Goal: Task Accomplishment & Management: Complete application form

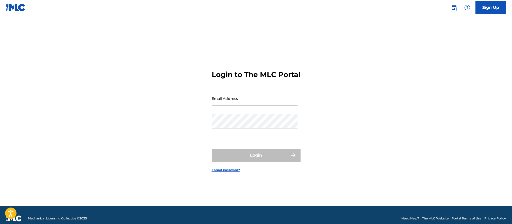
click at [239, 106] on input "Email Address" at bounding box center [255, 98] width 86 height 14
type input "[PERSON_NAME][EMAIL_ADDRESS][DOMAIN_NAME]"
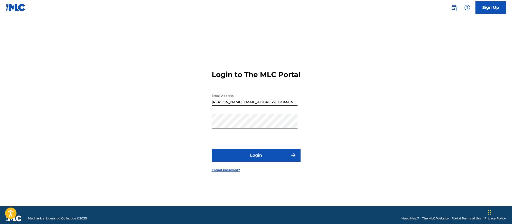
click at [212, 149] on button "Login" at bounding box center [256, 155] width 89 height 13
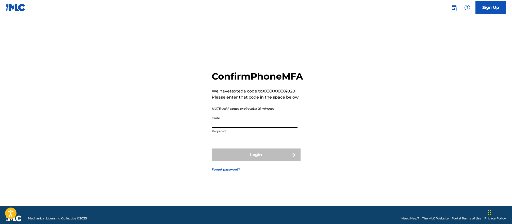
click at [237, 128] on input "Code" at bounding box center [255, 121] width 86 height 14
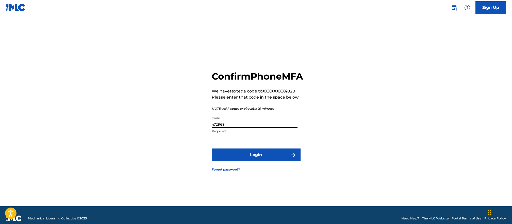
type input "472969"
click at [243, 158] on button "Login" at bounding box center [256, 155] width 89 height 13
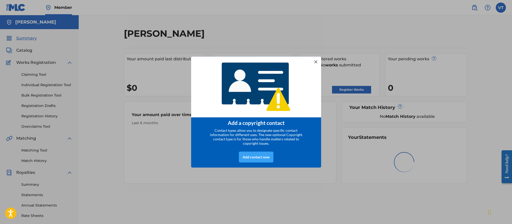
click at [264, 157] on div "Add contact now" at bounding box center [256, 157] width 35 height 11
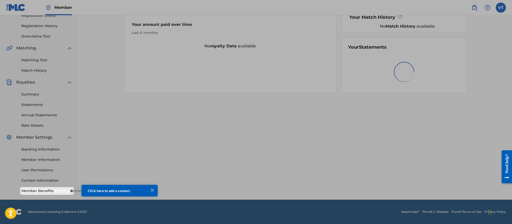
click at [152, 189] on div at bounding box center [152, 190] width 7 height 7
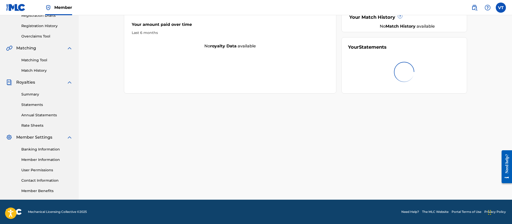
click at [40, 188] on div "Banking Information Member Information User Permissions Contact Information Mem…" at bounding box center [39, 167] width 66 height 53
click at [39, 190] on link "Member Benefits" at bounding box center [46, 191] width 51 height 5
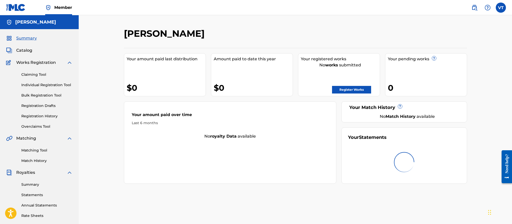
click at [345, 89] on link "Register Works" at bounding box center [351, 90] width 39 height 8
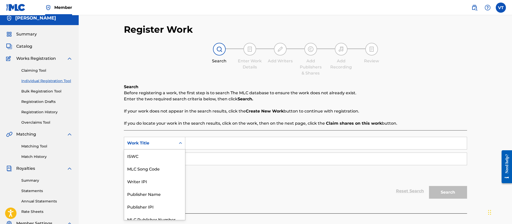
scroll to position [13, 0]
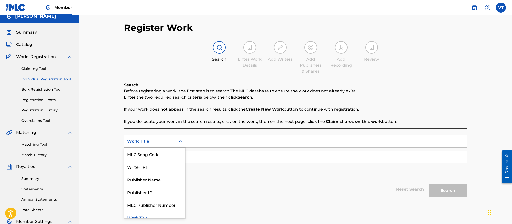
click at [172, 146] on div "Work Title" at bounding box center [150, 142] width 52 height 10
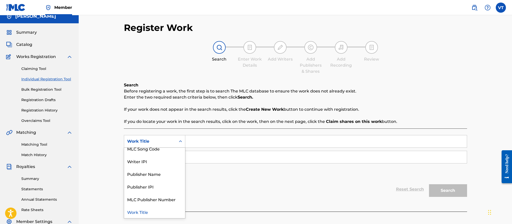
click at [148, 210] on div "Work Title" at bounding box center [154, 212] width 61 height 13
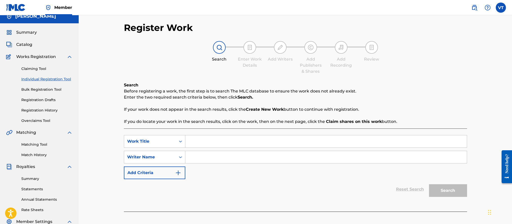
click at [198, 139] on input "Search Form" at bounding box center [325, 141] width 281 height 12
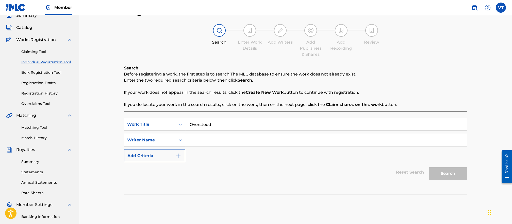
type input "Overstood"
click at [165, 145] on div "Writer Name" at bounding box center [150, 140] width 52 height 10
click at [176, 141] on div "Search Form" at bounding box center [180, 140] width 9 height 12
click at [201, 139] on input "Search Form" at bounding box center [325, 140] width 281 height 12
type input "Victor Tonu"
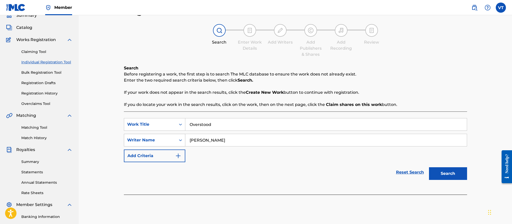
click at [173, 139] on div "Writer Name" at bounding box center [150, 140] width 52 height 10
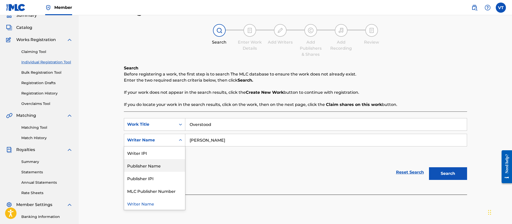
click at [163, 164] on div "Publisher Name" at bounding box center [154, 165] width 61 height 13
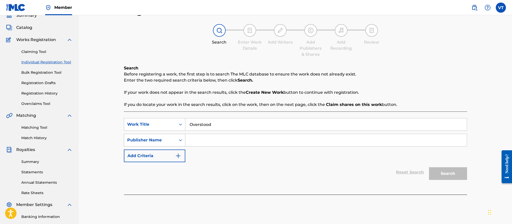
click at [175, 140] on div "Publisher Name" at bounding box center [150, 140] width 52 height 10
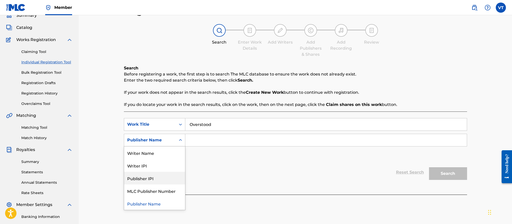
click at [164, 180] on div "Publisher IPI" at bounding box center [154, 178] width 61 height 13
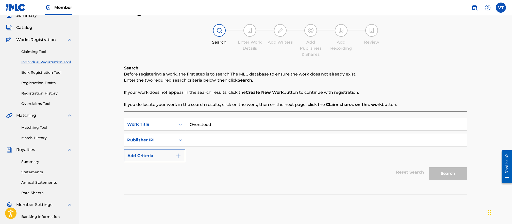
scroll to position [0, 0]
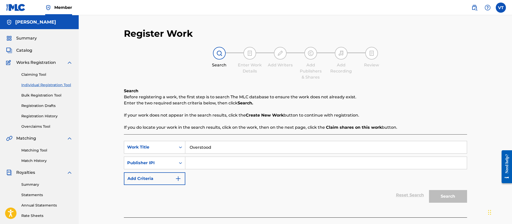
click at [29, 52] on span "Catalog" at bounding box center [24, 50] width 16 height 6
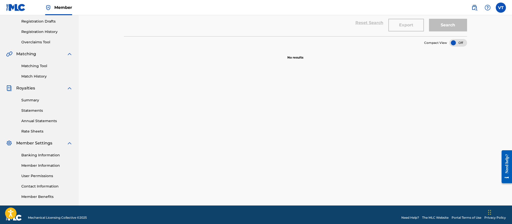
scroll to position [17, 0]
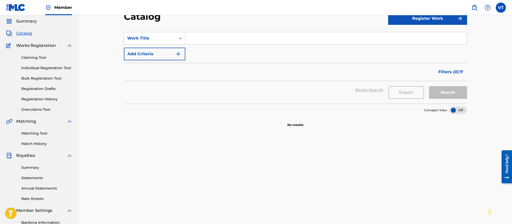
click at [41, 131] on link "Matching Tool" at bounding box center [46, 133] width 51 height 5
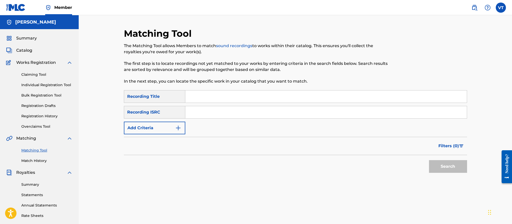
click at [220, 96] on input "Search Form" at bounding box center [325, 97] width 281 height 12
click at [440, 165] on button "Search" at bounding box center [448, 166] width 38 height 13
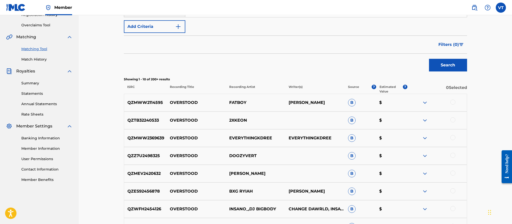
scroll to position [118, 0]
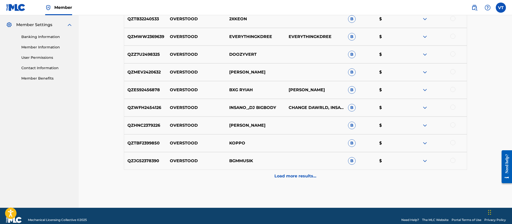
click at [293, 176] on p "Load more results..." at bounding box center [295, 176] width 42 height 6
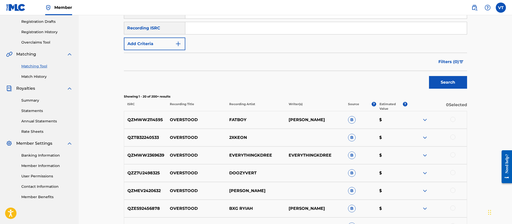
scroll to position [0, 0]
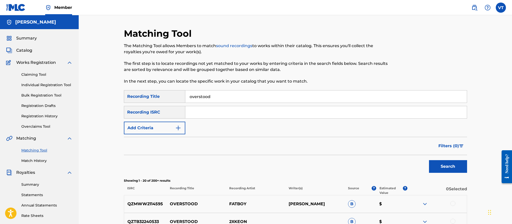
drag, startPoint x: 223, startPoint y: 97, endPoint x: 140, endPoint y: 88, distance: 83.2
click at [429, 160] on button "Search" at bounding box center [448, 166] width 38 height 13
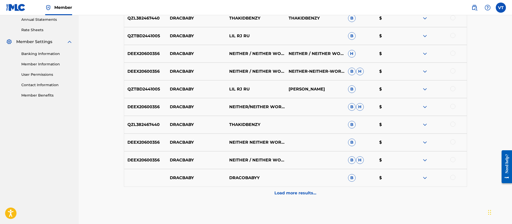
click at [286, 193] on p "Load more results..." at bounding box center [295, 193] width 42 height 6
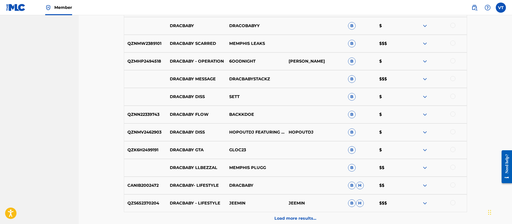
scroll to position [389, 0]
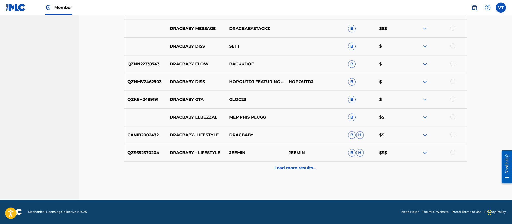
click at [288, 168] on p "Load more results..." at bounding box center [295, 168] width 42 height 6
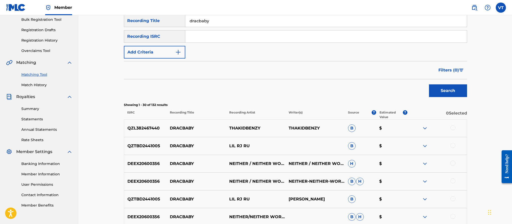
scroll to position [59, 0]
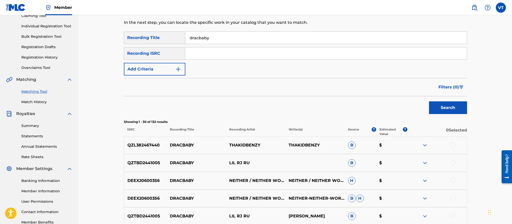
drag, startPoint x: 219, startPoint y: 36, endPoint x: 103, endPoint y: 19, distance: 117.9
type input "dracbaby overstood"
click at [429, 101] on button "Search" at bounding box center [448, 107] width 38 height 13
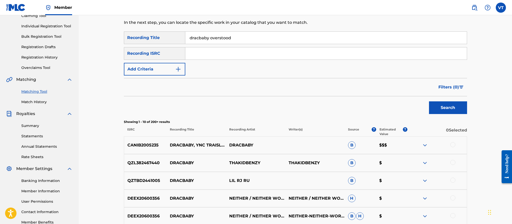
click at [206, 146] on p "DRACBABY, YNC TRAISLIME - OVERSTOOD" at bounding box center [195, 145] width 59 height 6
click at [191, 148] on p "DRACBABY, YNC TRAISLIME - OVERSTOOD" at bounding box center [195, 145] width 59 height 6
click at [424, 145] on img at bounding box center [425, 145] width 6 height 6
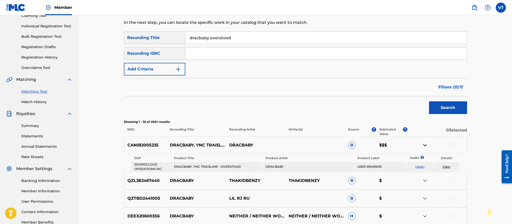
click at [424, 145] on img at bounding box center [425, 145] width 6 height 6
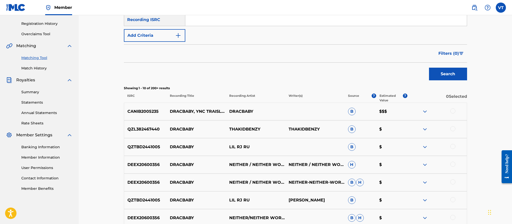
scroll to position [76, 0]
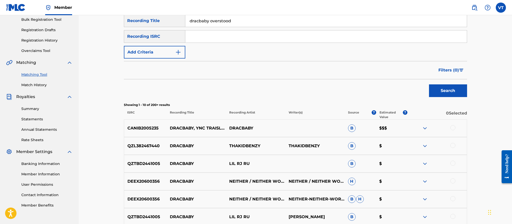
click at [455, 127] on div at bounding box center [452, 127] width 5 height 5
click at [362, 184] on button "Match 1 Group" at bounding box center [357, 183] width 56 height 13
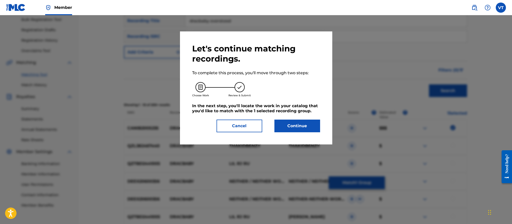
click at [242, 125] on button "Cancel" at bounding box center [239, 126] width 46 height 13
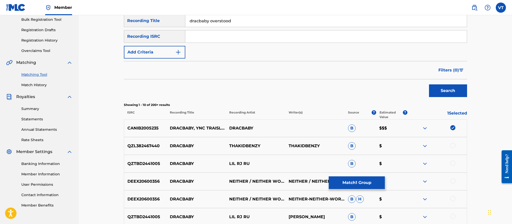
click at [351, 181] on button "Match 1 Group" at bounding box center [357, 183] width 56 height 13
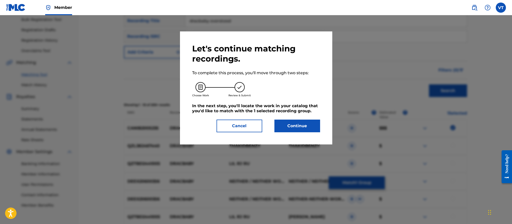
click at [289, 124] on button "Continue" at bounding box center [297, 126] width 46 height 13
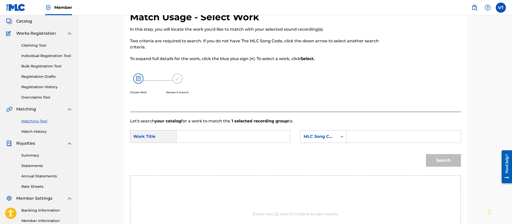
scroll to position [12, 0]
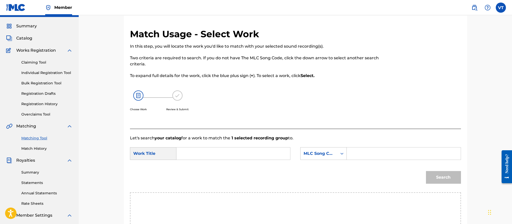
click at [38, 62] on link "Claiming Tool" at bounding box center [46, 62] width 51 height 5
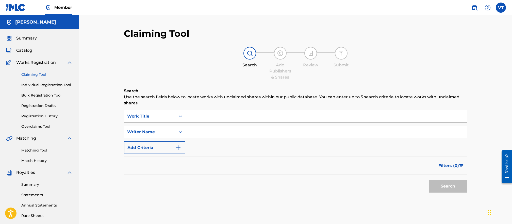
click at [224, 111] on input "Search Form" at bounding box center [325, 116] width 281 height 12
type input "p"
click at [429, 180] on button "Search" at bounding box center [448, 186] width 38 height 13
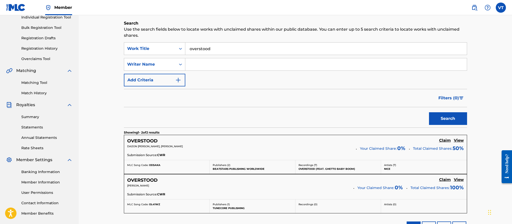
scroll to position [17, 0]
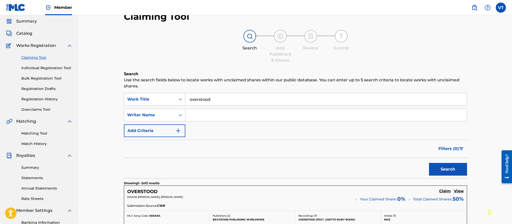
click at [237, 102] on input "overstood" at bounding box center [325, 99] width 281 height 12
click at [429, 163] on button "Search" at bounding box center [448, 169] width 38 height 13
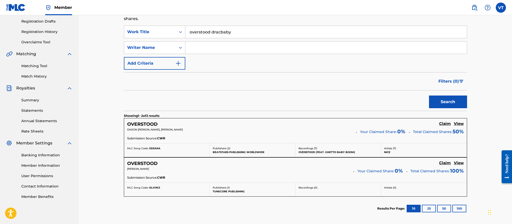
scroll to position [118, 0]
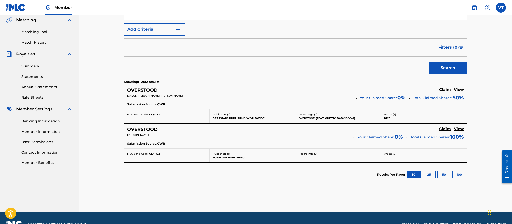
click at [429, 175] on button "25" at bounding box center [429, 175] width 14 height 8
click at [442, 175] on button "50" at bounding box center [444, 175] width 14 height 8
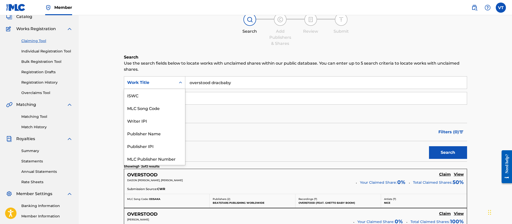
click at [161, 87] on div "Work Title" at bounding box center [150, 83] width 52 height 10
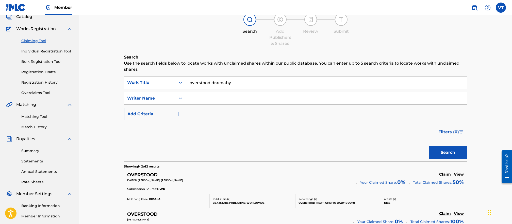
click at [242, 83] on input "overstood dracbaby" at bounding box center [325, 83] width 281 height 12
drag, startPoint x: 216, startPoint y: 79, endPoint x: 139, endPoint y: 72, distance: 77.7
click at [139, 72] on div "Search Use the search fields below to locate works with unclaimed shares within…" at bounding box center [295, 175] width 343 height 243
type input "Overstood"
click at [429, 146] on button "Search" at bounding box center [448, 152] width 38 height 13
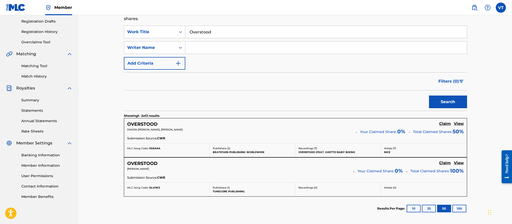
scroll to position [101, 0]
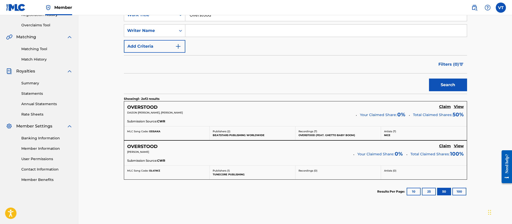
click at [410, 191] on button "10" at bounding box center [413, 192] width 14 height 8
click at [428, 191] on button "25" at bounding box center [429, 192] width 14 height 8
click at [443, 190] on button "50" at bounding box center [444, 192] width 14 height 8
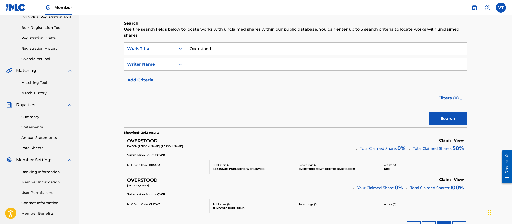
scroll to position [34, 0]
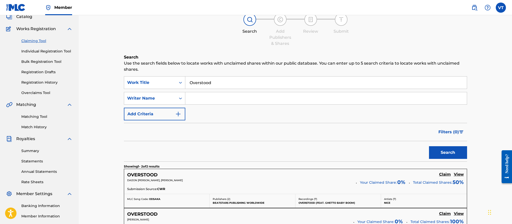
click at [49, 52] on link "Individual Registration Tool" at bounding box center [46, 51] width 51 height 5
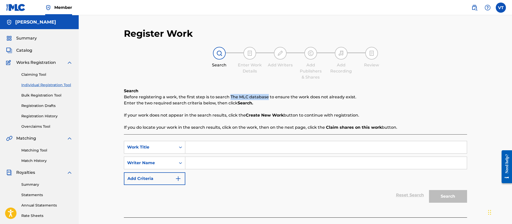
drag, startPoint x: 230, startPoint y: 96, endPoint x: 266, endPoint y: 96, distance: 36.3
click at [266, 96] on p "Before registering a work, the first step is to search The MLC database to ensu…" at bounding box center [295, 97] width 343 height 6
click at [313, 103] on p "Enter the two required search criteria below, then click Search." at bounding box center [295, 103] width 343 height 6
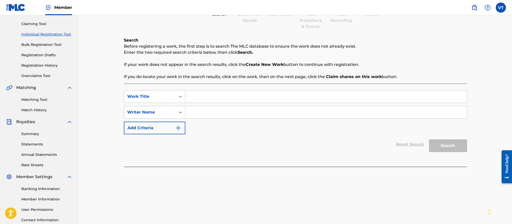
click at [197, 98] on input "Search Form" at bounding box center [325, 97] width 281 height 12
type input "o"
type input "Overstood"
drag, startPoint x: 203, startPoint y: 137, endPoint x: 201, endPoint y: 134, distance: 4.0
click at [204, 137] on div "Reset Search Search" at bounding box center [295, 144] width 343 height 20
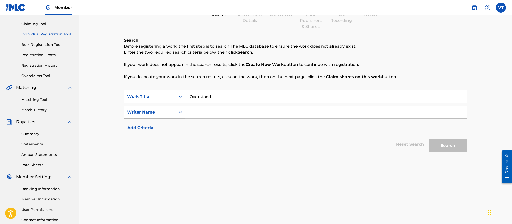
click at [175, 112] on div "Writer Name" at bounding box center [150, 113] width 52 height 10
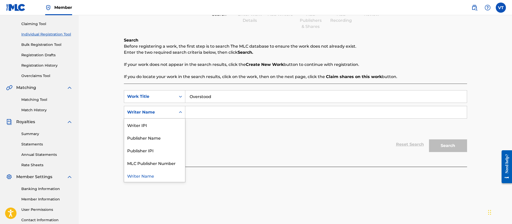
click at [144, 177] on div "Writer Name" at bounding box center [154, 175] width 61 height 13
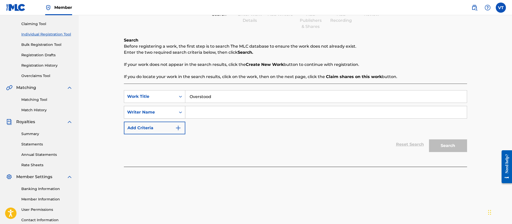
click at [167, 115] on div "Writer Name" at bounding box center [150, 112] width 46 height 6
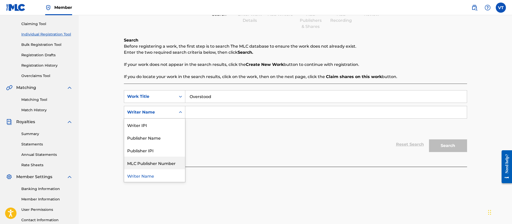
click at [153, 165] on div "MLC Publisher Number" at bounding box center [154, 163] width 61 height 13
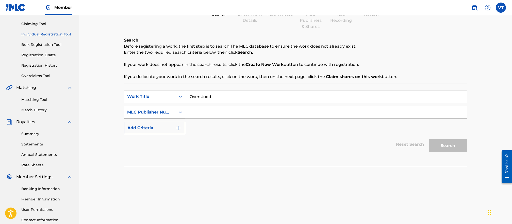
click at [169, 114] on div "MLC Publisher Number" at bounding box center [150, 112] width 46 height 6
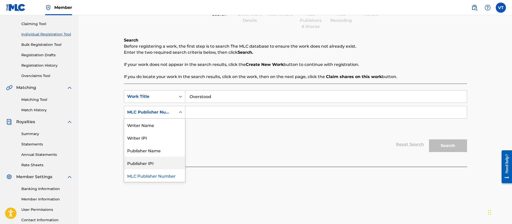
click at [155, 163] on div "Publisher IPI" at bounding box center [154, 163] width 61 height 13
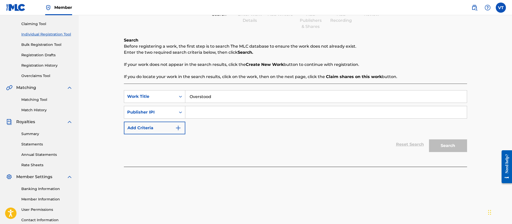
click at [172, 127] on button "Add Criteria" at bounding box center [154, 128] width 61 height 13
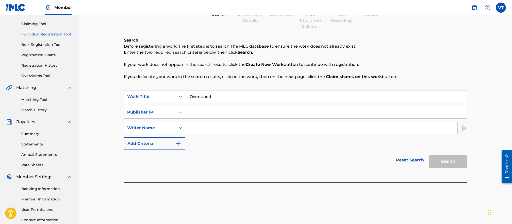
click at [462, 127] on img "Search Form" at bounding box center [464, 128] width 6 height 13
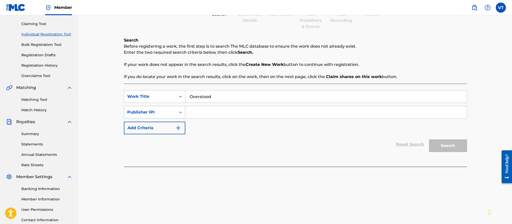
click at [176, 114] on div "Search Form" at bounding box center [180, 112] width 9 height 9
click at [212, 130] on div "SearchWithCriteriac8f425a0-0f0c-4cd4-950f-57976bf4bcc2 Work Title Overstood Sea…" at bounding box center [295, 112] width 343 height 44
click at [174, 115] on div "Publisher IPI" at bounding box center [150, 113] width 52 height 10
click at [163, 125] on div "Writer Name" at bounding box center [154, 125] width 61 height 13
click at [208, 115] on input "Search Form" at bounding box center [325, 112] width 281 height 12
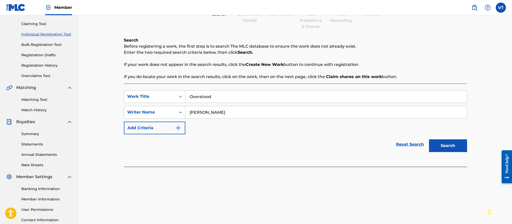
type input "Victor Tonu"
click at [440, 146] on button "Search" at bounding box center [448, 146] width 38 height 13
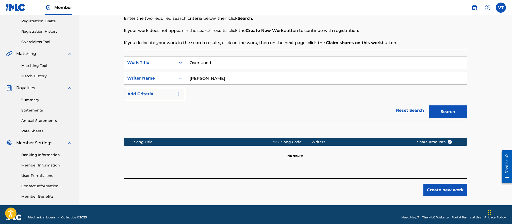
scroll to position [68, 0]
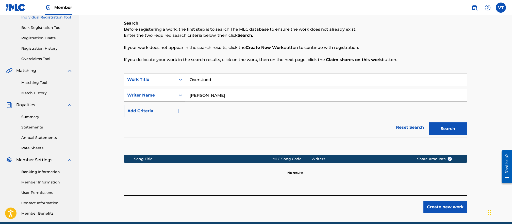
drag, startPoint x: 223, startPoint y: 93, endPoint x: 163, endPoint y: 92, distance: 59.9
click at [163, 92] on div "SearchWithCriteriaa14e2f79-d154-4ccb-9f40-33683475562d Writer Name Victor Tonu" at bounding box center [295, 95] width 343 height 13
type input "DracBaby"
click at [453, 130] on button "Search" at bounding box center [448, 129] width 38 height 13
drag, startPoint x: 216, startPoint y: 96, endPoint x: 170, endPoint y: 93, distance: 46.3
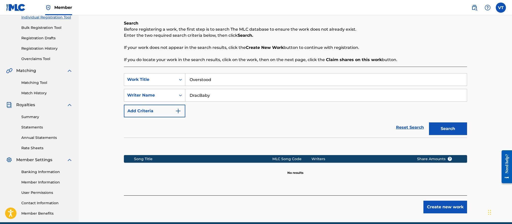
click at [170, 93] on div "SearchWithCriteriaa14e2f79-d154-4ccb-9f40-33683475562d Writer Name DracBaby" at bounding box center [295, 95] width 343 height 13
click at [172, 93] on div "Writer Name" at bounding box center [150, 95] width 46 height 6
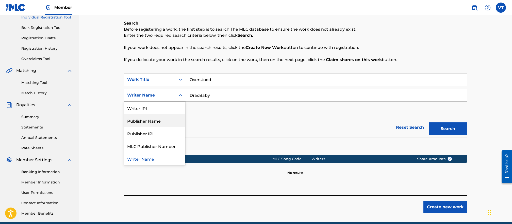
click at [225, 114] on div "SearchWithCriteriac8f425a0-0f0c-4cd4-950f-57976bf4bcc2 Work Title Overstood Sea…" at bounding box center [295, 95] width 343 height 44
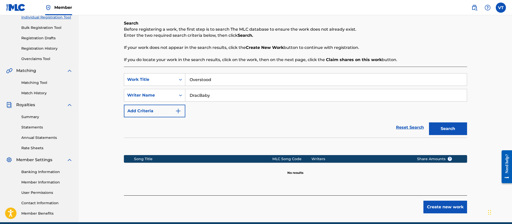
click at [32, 82] on link "Matching Tool" at bounding box center [46, 82] width 51 height 5
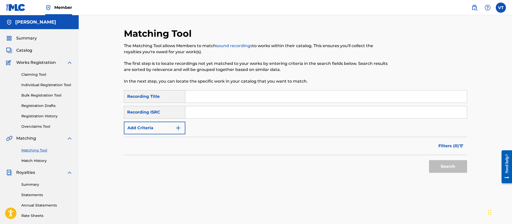
click at [207, 97] on input "Search Form" at bounding box center [325, 97] width 281 height 12
click at [429, 160] on button "Search" at bounding box center [448, 166] width 38 height 13
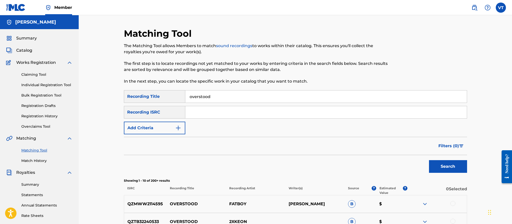
click at [222, 97] on input "overstood" at bounding box center [325, 97] width 281 height 12
type input "overstood dracbaby"
click at [429, 160] on button "Search" at bounding box center [448, 166] width 38 height 13
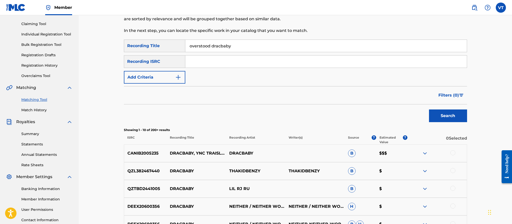
scroll to position [68, 0]
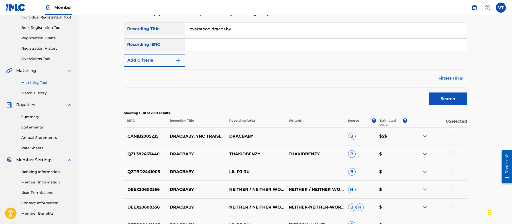
click at [425, 136] on img at bounding box center [425, 136] width 6 height 6
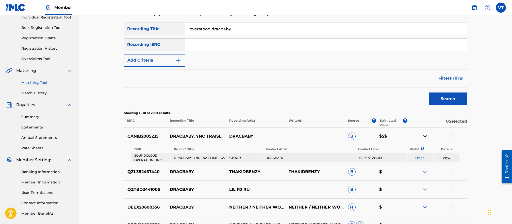
click at [445, 158] on link "View" at bounding box center [447, 158] width 8 height 4
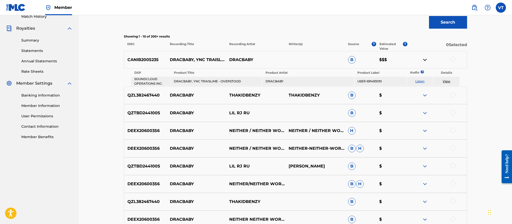
scroll to position [77, 0]
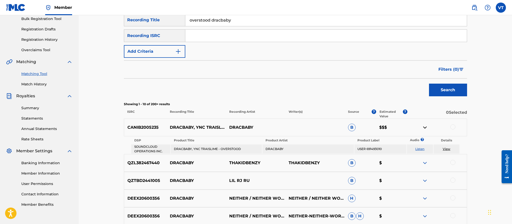
click at [351, 126] on span "B" at bounding box center [352, 128] width 8 height 8
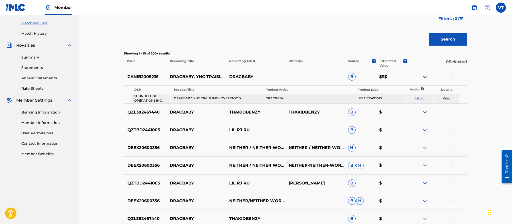
scroll to position [110, 0]
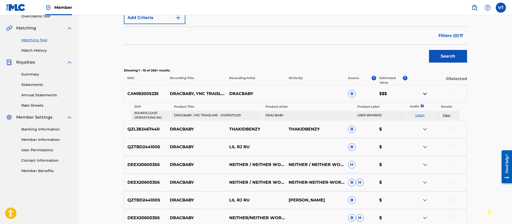
click at [378, 60] on div "Search" at bounding box center [295, 55] width 343 height 20
click at [201, 93] on p "DRACBABY, YNC TRAISLIME - OVERSTOOD" at bounding box center [195, 94] width 59 height 6
click at [131, 93] on p "CANIB2005235" at bounding box center [145, 94] width 43 height 6
click at [451, 92] on div at bounding box center [452, 93] width 5 height 5
click at [454, 92] on img at bounding box center [452, 93] width 5 height 5
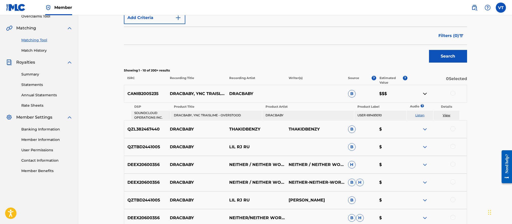
click at [453, 93] on div at bounding box center [452, 93] width 5 height 5
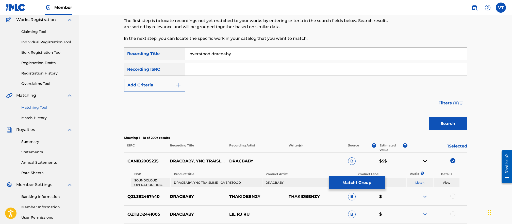
scroll to position [26, 0]
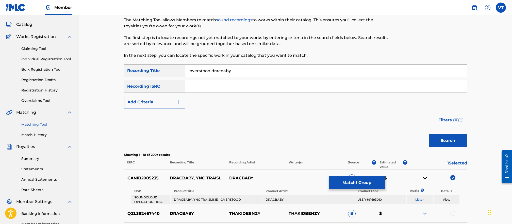
click at [45, 57] on link "Individual Registration Tool" at bounding box center [46, 59] width 51 height 5
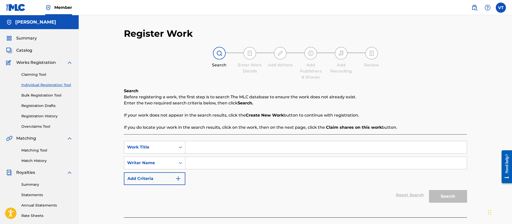
scroll to position [34, 0]
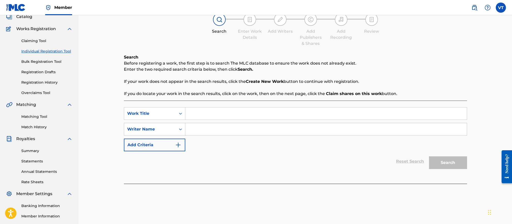
click at [212, 116] on input "Search Form" at bounding box center [325, 114] width 281 height 12
type input "O"
drag, startPoint x: 213, startPoint y: 114, endPoint x: 167, endPoint y: 111, distance: 45.5
click at [167, 111] on div "SearchWithCriteriac8f425a0-0f0c-4cd4-950f-57976bf4bcc2 Work Title DracBaby" at bounding box center [295, 113] width 343 height 13
paste input "RACBABY, YNC TRAISLIME - OVERSTOOD"
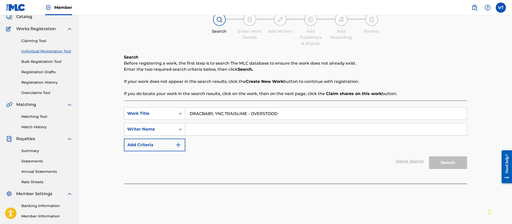
type input "DRACBABY, YNC TRAISLIME - OVERSTOOD"
click at [209, 131] on input "Search Form" at bounding box center [325, 129] width 281 height 12
click at [178, 145] on img "Search Form" at bounding box center [178, 145] width 6 height 6
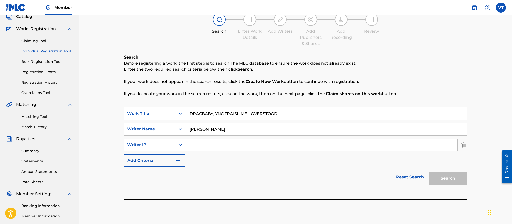
click at [164, 145] on div "Writer IPI" at bounding box center [150, 145] width 46 height 6
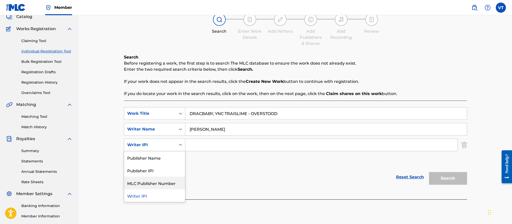
click at [218, 164] on div "SearchWithCriteriac8f425a0-0f0c-4cd4-950f-57976bf4bcc2 Work Title DRACBABY, YNC…" at bounding box center [295, 137] width 343 height 60
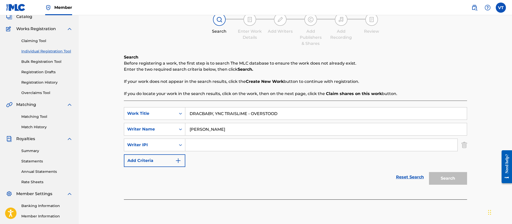
click at [222, 130] on input "Victor Tonu" at bounding box center [325, 129] width 281 height 12
drag, startPoint x: 254, startPoint y: 131, endPoint x: 177, endPoint y: 126, distance: 76.5
click at [177, 126] on div "SearchWithCriteriab92ec986-f052-439b-99b4-88000092e403 Writer Name Victor Tonu,…" at bounding box center [295, 129] width 343 height 13
type input "TONU VICTOR, WILLIS MITCHELL"
click at [178, 144] on icon "Search Form" at bounding box center [180, 145] width 5 height 5
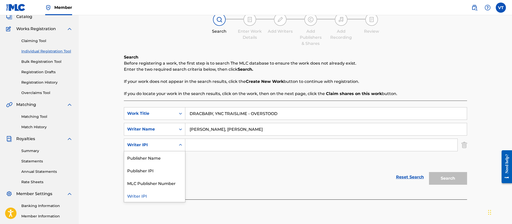
click at [178, 144] on icon "Search Form" at bounding box center [180, 145] width 5 height 5
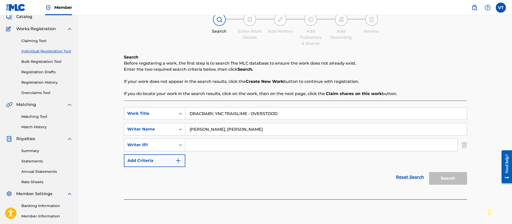
click at [197, 144] on input "Search Form" at bounding box center [321, 145] width 272 height 12
type input "01152900877"
click at [171, 161] on button "Add Criteria" at bounding box center [154, 161] width 61 height 13
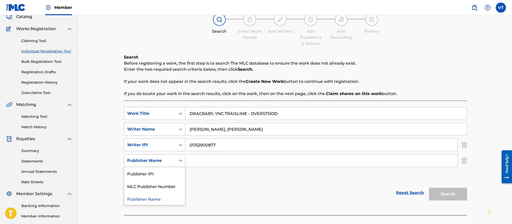
click at [176, 161] on div "Search Form" at bounding box center [180, 160] width 9 height 9
click at [178, 160] on div "Search Form" at bounding box center [180, 160] width 9 height 9
click at [464, 162] on img "Search Form" at bounding box center [464, 161] width 6 height 13
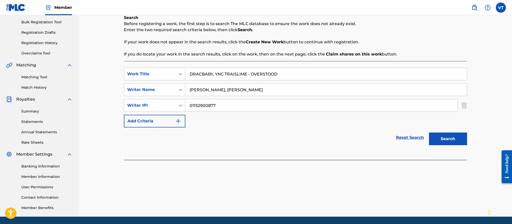
scroll to position [57, 0]
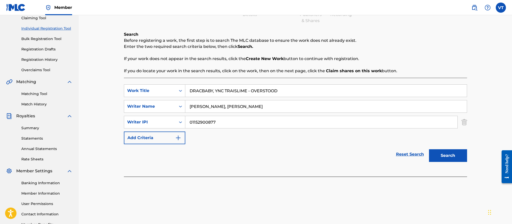
click at [441, 158] on button "Search" at bounding box center [448, 155] width 38 height 13
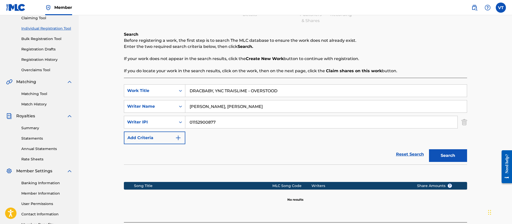
scroll to position [40, 0]
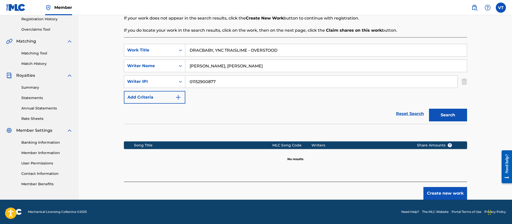
click at [443, 194] on button "Create new work" at bounding box center [445, 193] width 44 height 13
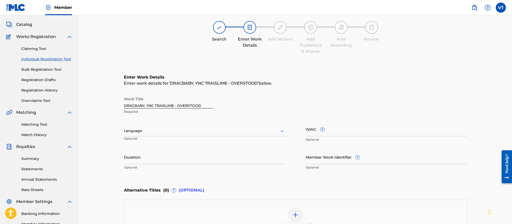
scroll to position [43, 0]
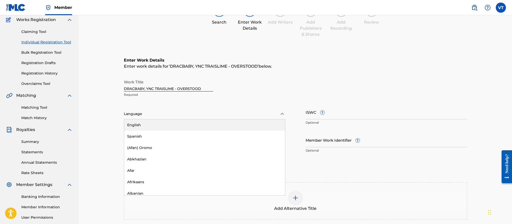
click at [168, 114] on div at bounding box center [204, 114] width 161 height 6
click at [136, 124] on div "English" at bounding box center [204, 125] width 161 height 11
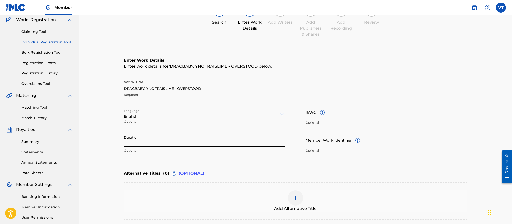
click at [149, 142] on input "Duration" at bounding box center [204, 140] width 161 height 14
type input "2"
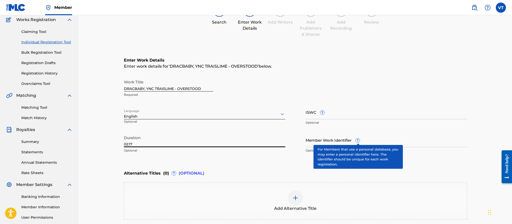
type input "02:17"
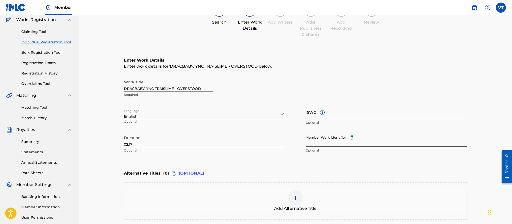
click at [326, 142] on input "Member Work Identifier ?" at bounding box center [385, 140] width 161 height 14
drag, startPoint x: 303, startPoint y: 113, endPoint x: 315, endPoint y: 111, distance: 12.6
click at [315, 111] on div "Work Title DRACBABY, YNC TRAISLIME - OVERSTOOD Required Language English Option…" at bounding box center [295, 116] width 343 height 79
click at [317, 119] on input "ISWC ?" at bounding box center [385, 112] width 161 height 14
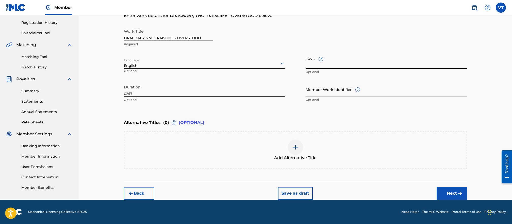
click at [455, 194] on button "Next" at bounding box center [451, 193] width 30 height 13
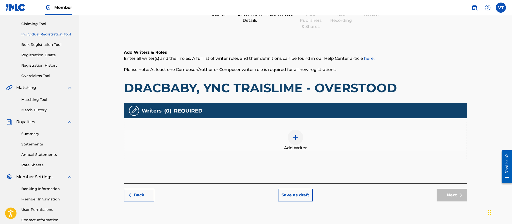
scroll to position [68, 0]
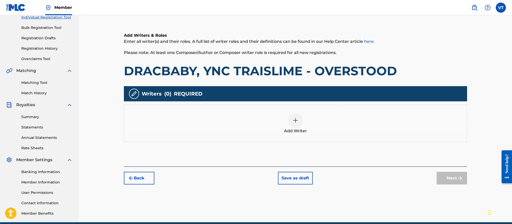
click at [296, 121] on img at bounding box center [295, 120] width 6 height 6
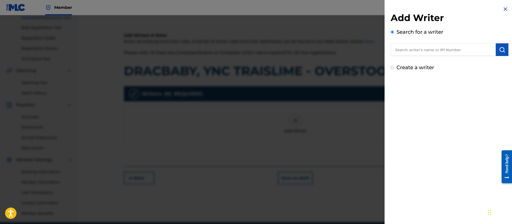
click at [429, 49] on input "text" at bounding box center [442, 49] width 105 height 13
type input "victor tonu"
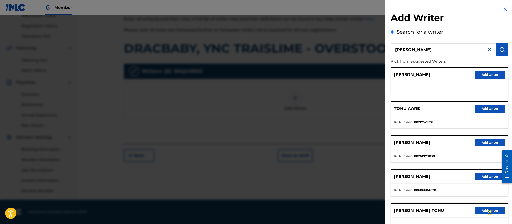
scroll to position [39, 0]
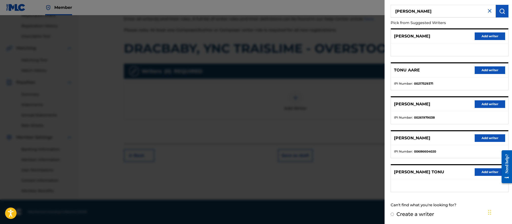
click at [392, 215] on input "Create a writer" at bounding box center [391, 214] width 3 height 3
radio input "false"
radio input "true"
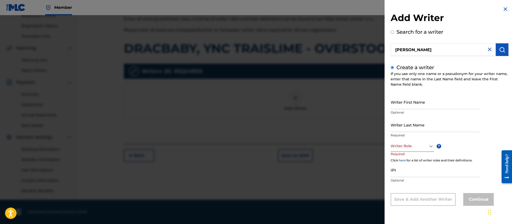
click at [418, 104] on input "Writer First Name" at bounding box center [434, 102] width 89 height 14
type input "v"
type input "VICTOR"
type input "TONU"
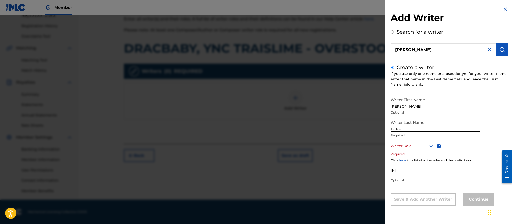
click at [424, 150] on div "Writer Role" at bounding box center [411, 146] width 43 height 11
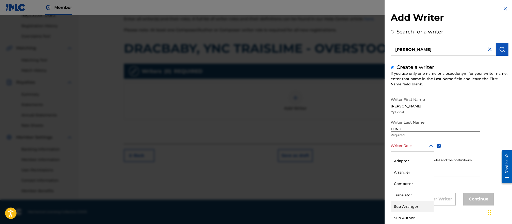
scroll to position [0, 0]
click at [411, 157] on div "Composer/Author" at bounding box center [412, 157] width 43 height 11
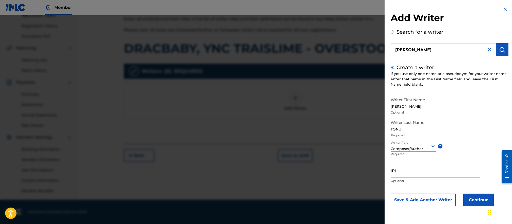
click at [401, 174] on input "IPI" at bounding box center [434, 170] width 89 height 14
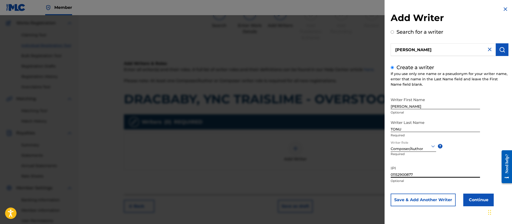
scroll to position [90, 0]
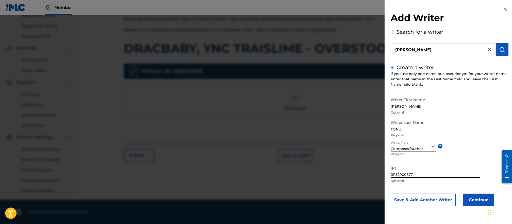
type input "01152900877"
click at [437, 202] on button "Save & Add Another Writer" at bounding box center [422, 200] width 65 height 13
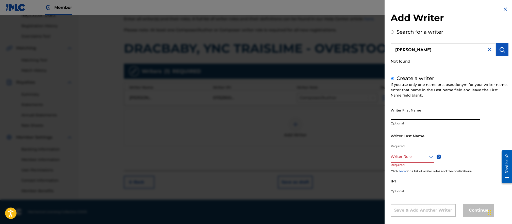
click at [428, 115] on input "Writer First Name" at bounding box center [434, 113] width 89 height 14
type input "MITCHELL"
type input "WILLIS"
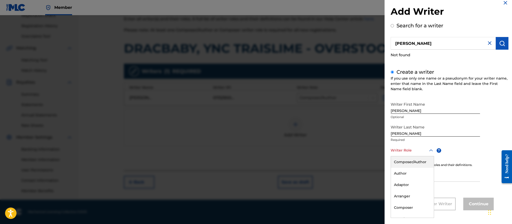
click at [414, 155] on div "Writer Role" at bounding box center [411, 150] width 43 height 11
click at [412, 161] on div "Composer/Author" at bounding box center [412, 162] width 43 height 11
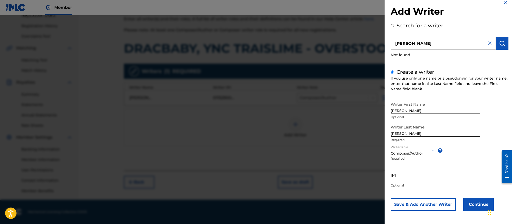
scroll to position [7, 0]
click at [480, 206] on button "Continue" at bounding box center [478, 204] width 30 height 13
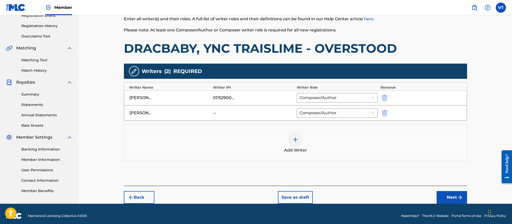
click at [454, 196] on button "Next" at bounding box center [451, 197] width 30 height 13
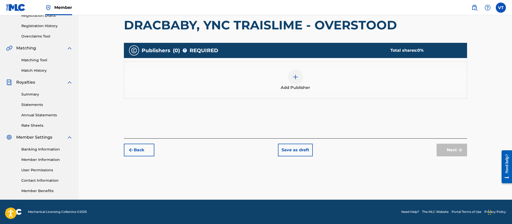
scroll to position [23, 0]
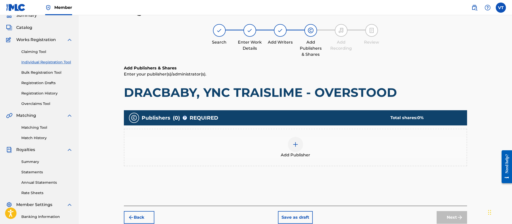
click at [293, 144] on img at bounding box center [295, 145] width 6 height 6
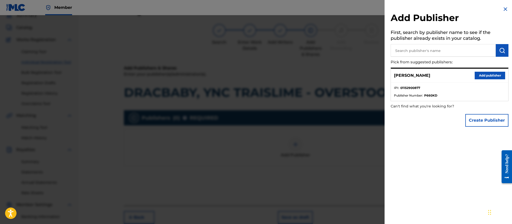
click at [478, 77] on button "Add publisher" at bounding box center [489, 76] width 30 height 8
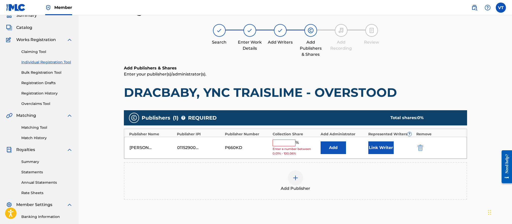
click at [282, 144] on input "text" at bounding box center [284, 143] width 23 height 7
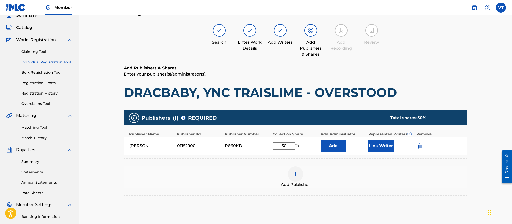
type input "50"
click at [337, 164] on div "Add Publisher" at bounding box center [295, 178] width 343 height 38
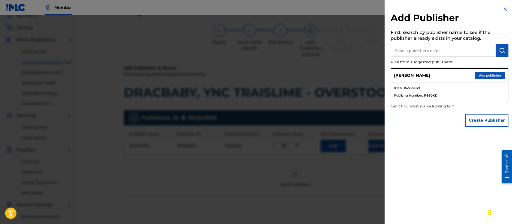
click at [502, 13] on h2 "Add Publisher" at bounding box center [449, 18] width 118 height 13
click at [504, 9] on img at bounding box center [505, 9] width 6 height 6
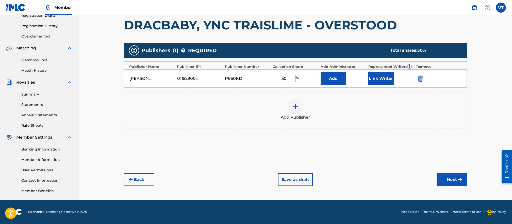
scroll to position [73, 0]
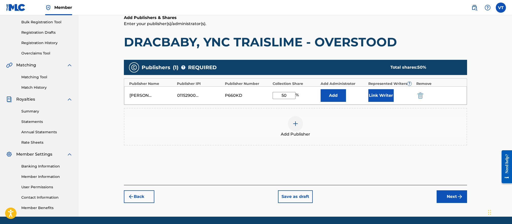
click at [445, 199] on button "Next" at bounding box center [451, 197] width 30 height 13
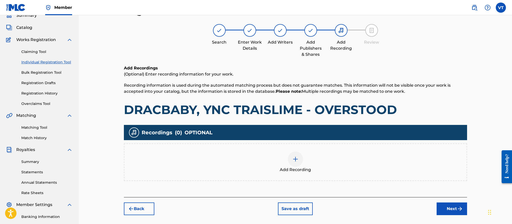
click at [298, 160] on div at bounding box center [295, 159] width 15 height 15
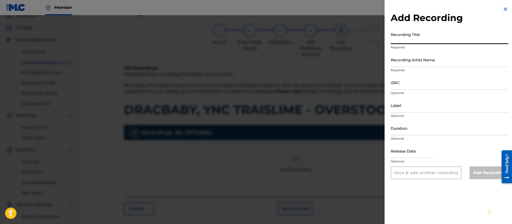
click at [406, 42] on input "Recording Title" at bounding box center [449, 37] width 118 height 14
type input "Overstood"
click at [408, 61] on input "Recording Artist Name" at bounding box center [449, 60] width 118 height 14
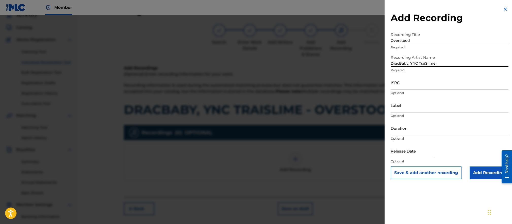
type input "DracBaby, YNC TraiSlime"
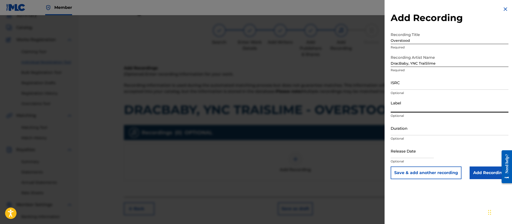
click at [405, 107] on input "Label" at bounding box center [449, 105] width 118 height 14
type input "NLess Entertainment"
click at [407, 127] on input "Duration" at bounding box center [449, 128] width 118 height 14
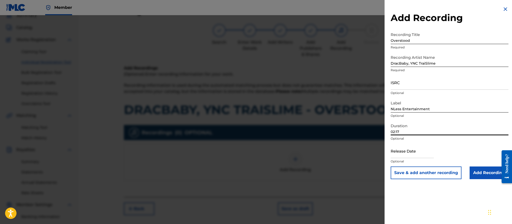
type input "02:17"
click at [401, 84] on input "ISRC" at bounding box center [449, 82] width 118 height 14
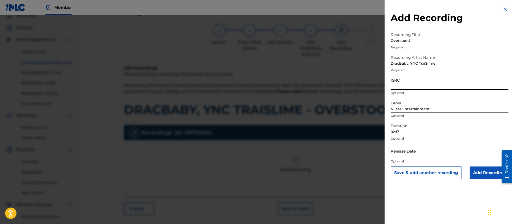
paste input "QZTB22429808"
type input "QZTB22429808"
click at [414, 153] on input "text" at bounding box center [411, 151] width 43 height 14
select select "7"
select select "2025"
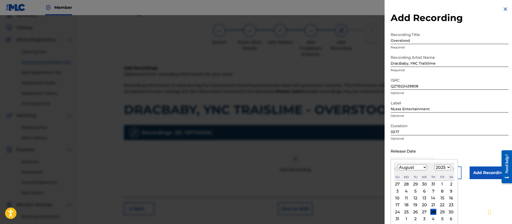
click at [441, 191] on div "8" at bounding box center [442, 191] width 6 height 6
type input "August 8 2025"
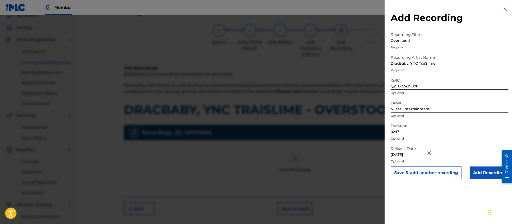
click at [415, 154] on input "August 8 2025" at bounding box center [411, 151] width 43 height 14
select select "7"
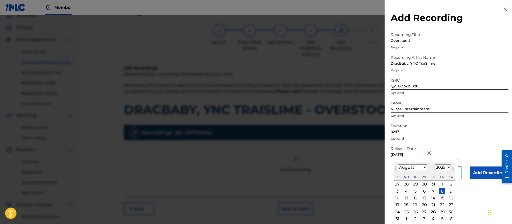
click at [446, 168] on select "1899 1900 1901 1902 1903 1904 1905 1906 1907 1908 1909 1910 1911 1912 1913 1914…" at bounding box center [442, 168] width 16 height 6
select select "2024"
click at [434, 165] on select "1899 1900 1901 1902 1903 1904 1905 1906 1907 1908 1909 1910 1911 1912 1913 1914…" at bounding box center [442, 168] width 16 height 6
click at [442, 186] on div "2" at bounding box center [442, 184] width 6 height 6
type input "August 2 2024"
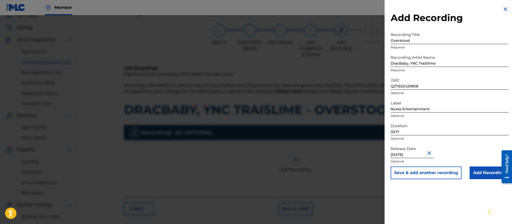
click at [484, 175] on input "Add Recording" at bounding box center [488, 173] width 39 height 13
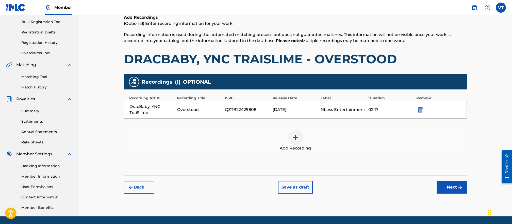
click at [454, 189] on button "Next" at bounding box center [451, 187] width 30 height 13
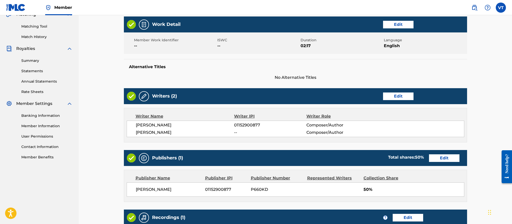
scroll to position [73, 0]
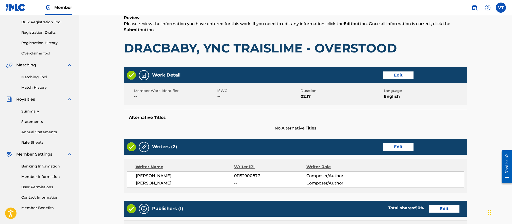
click at [396, 77] on button "Edit" at bounding box center [398, 76] width 30 height 8
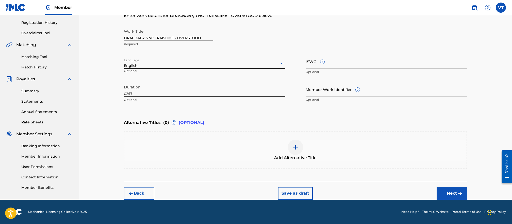
click at [460, 194] on img "submit" at bounding box center [460, 194] width 6 height 6
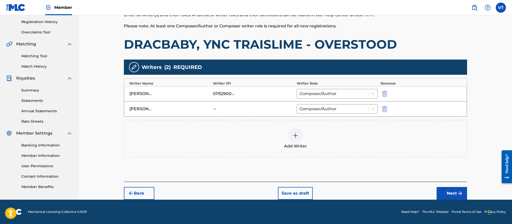
click at [456, 193] on button "Next" at bounding box center [451, 193] width 30 height 13
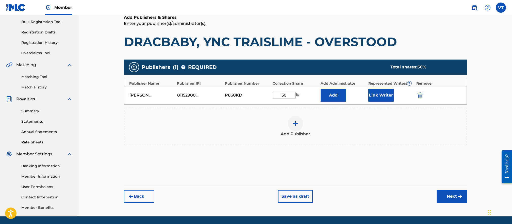
scroll to position [90, 0]
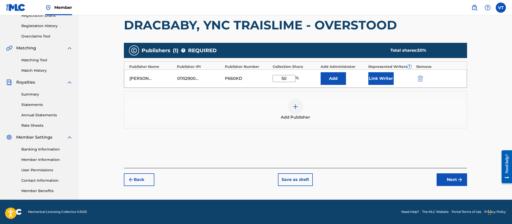
click at [292, 104] on div at bounding box center [295, 106] width 15 height 15
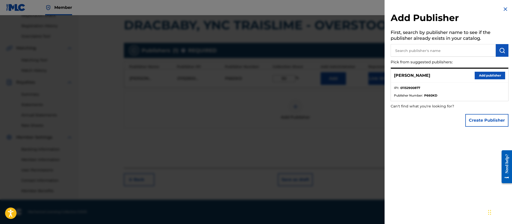
click at [503, 9] on img at bounding box center [505, 9] width 6 height 6
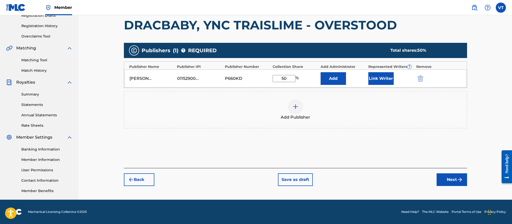
click at [450, 181] on button "Next" at bounding box center [451, 180] width 30 height 13
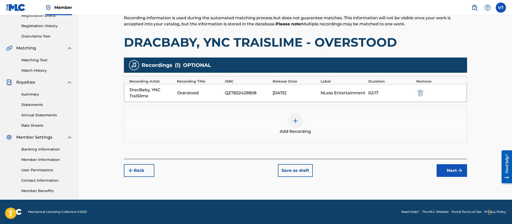
click at [451, 172] on button "Next" at bounding box center [451, 170] width 30 height 13
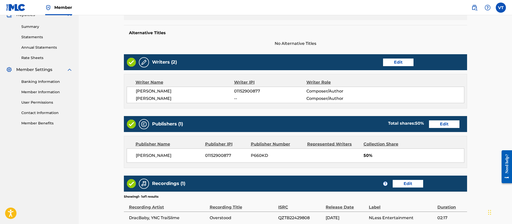
scroll to position [209, 0]
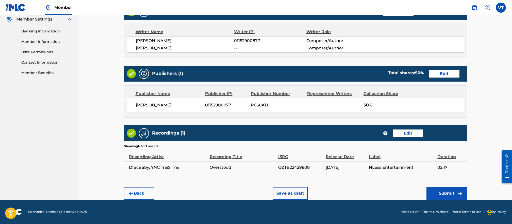
click at [447, 192] on button "Submit" at bounding box center [446, 193] width 41 height 13
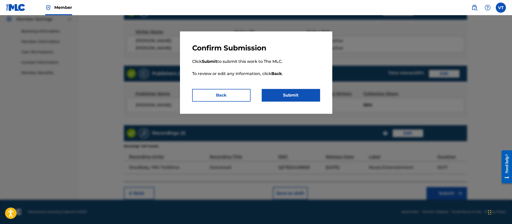
click at [279, 97] on button "Submit" at bounding box center [291, 95] width 58 height 13
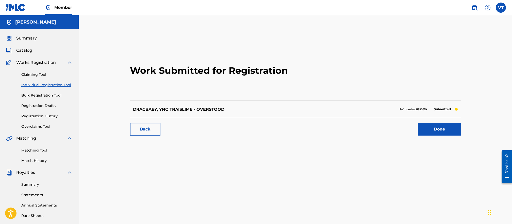
click at [425, 130] on link "Done" at bounding box center [439, 129] width 43 height 13
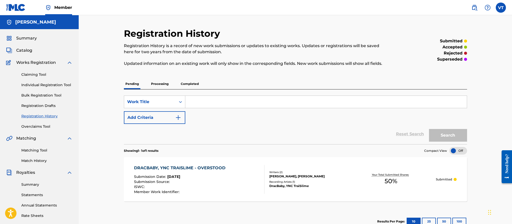
click at [38, 40] on div "Summary" at bounding box center [39, 38] width 66 height 6
click at [25, 37] on span "Summary" at bounding box center [26, 38] width 21 height 6
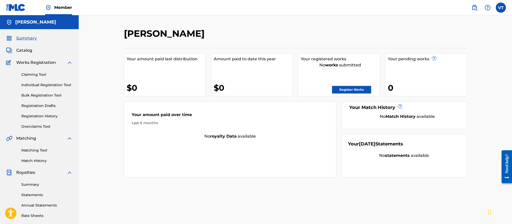
click at [28, 50] on span "Catalog" at bounding box center [24, 50] width 16 height 6
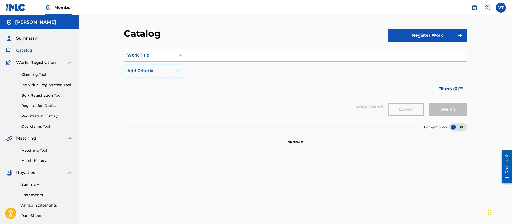
click at [39, 61] on span "Works Registration" at bounding box center [36, 63] width 40 height 6
click at [56, 65] on div "Works Registration" at bounding box center [39, 63] width 66 height 6
click at [46, 117] on link "Registration History" at bounding box center [46, 116] width 51 height 5
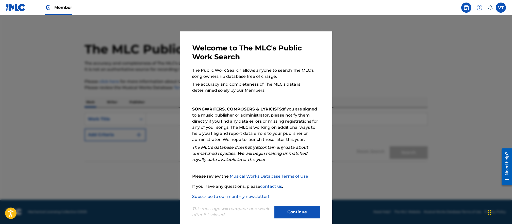
click at [299, 212] on button "Continue" at bounding box center [297, 212] width 46 height 13
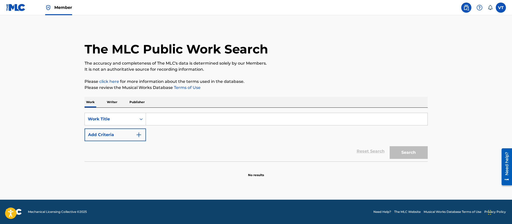
click at [163, 122] on input "Search Form" at bounding box center [286, 119] width 281 height 12
type input "overstood dracbaby"
click at [389, 146] on button "Search" at bounding box center [408, 152] width 38 height 13
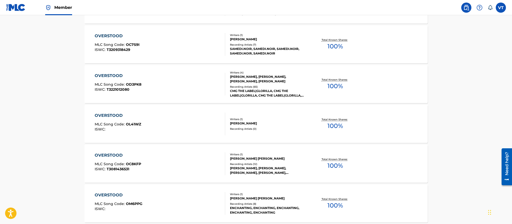
scroll to position [271, 0]
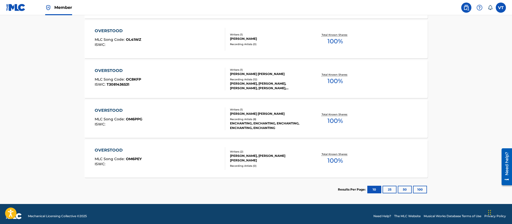
click at [389, 191] on button "25" at bounding box center [389, 190] width 14 height 8
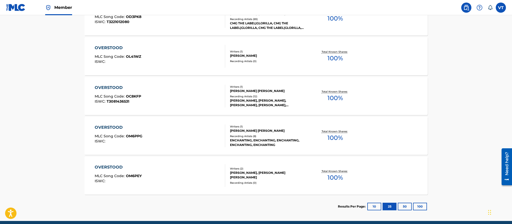
scroll to position [275, 0]
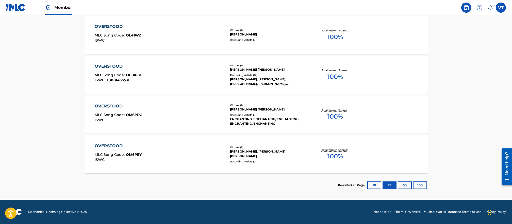
click at [401, 185] on button "50" at bounding box center [405, 186] width 14 height 8
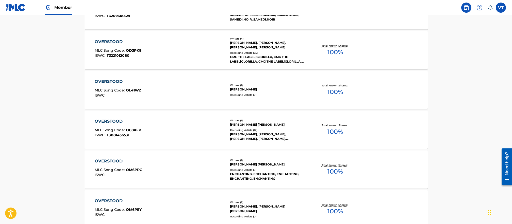
scroll to position [271, 0]
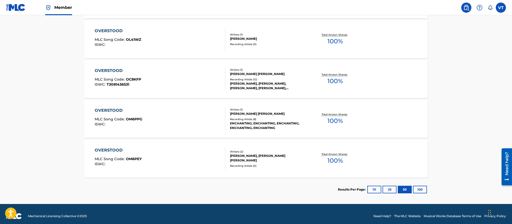
click at [418, 188] on button "100" at bounding box center [420, 190] width 14 height 8
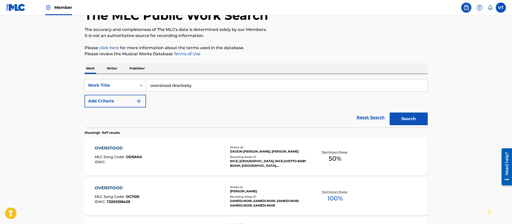
scroll to position [17, 0]
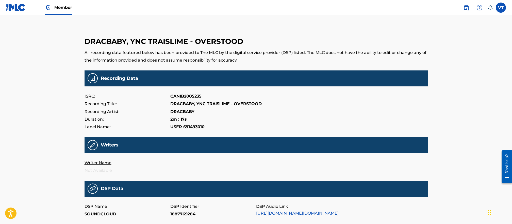
scroll to position [34, 0]
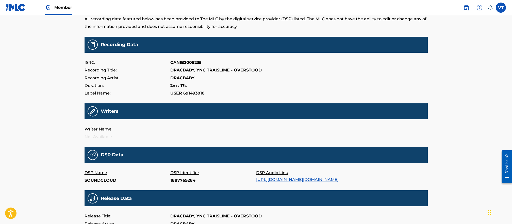
click at [303, 180] on link "https://w.soundcloud.com/player/?url=https%3A//api.soundcloud.com/tracks/188776…" at bounding box center [297, 179] width 82 height 5
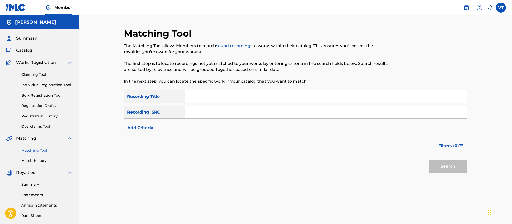
click at [202, 96] on input "Search Form" at bounding box center [325, 97] width 281 height 12
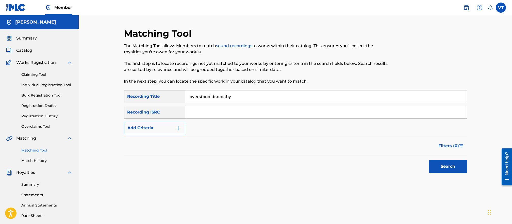
click at [429, 160] on button "Search" at bounding box center [448, 166] width 38 height 13
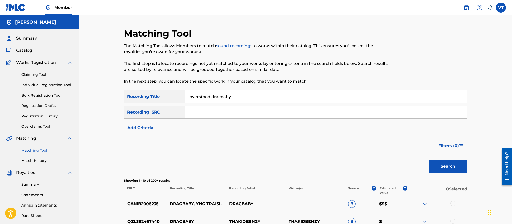
scroll to position [17, 0]
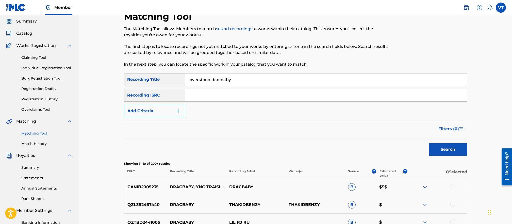
click at [263, 187] on p "DRACBABY" at bounding box center [255, 187] width 59 height 6
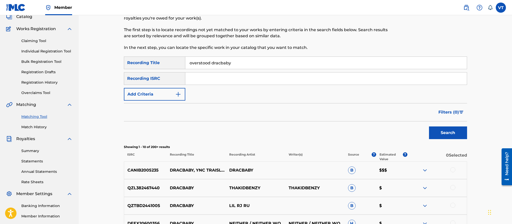
scroll to position [51, 0]
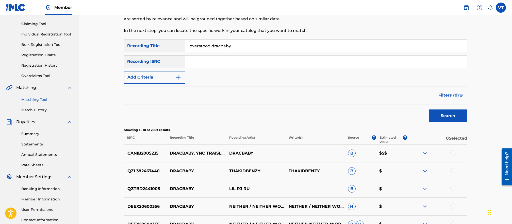
click at [426, 152] on img at bounding box center [425, 153] width 6 height 6
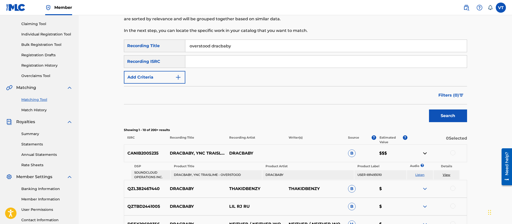
click at [447, 174] on link "View" at bounding box center [447, 175] width 8 height 4
drag, startPoint x: 171, startPoint y: 150, endPoint x: 225, endPoint y: 157, distance: 54.7
click at [225, 157] on p "DRACBABY, YNC TRAISLIME - OVERSTOOD" at bounding box center [195, 153] width 59 height 6
copy p "DRACBABY, YNC TRAISLIME - OVERSTOOD"
drag, startPoint x: 238, startPoint y: 47, endPoint x: 175, endPoint y: 45, distance: 62.5
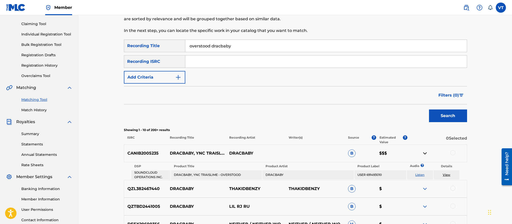
click at [175, 45] on div "SearchWithCriteriaf6e7f01f-c855-494e-af97-88c1fdd7b646 Recording Title overstoo…" at bounding box center [295, 46] width 343 height 13
type input "pick em up dee thuddy"
click at [429, 110] on button "Search" at bounding box center [448, 116] width 38 height 13
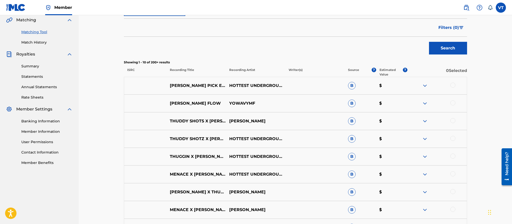
scroll to position [135, 0]
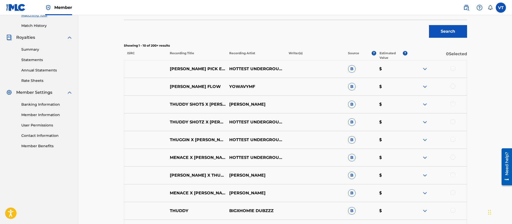
click at [209, 70] on p "DEE THUDDY PICK EM UP OFFICIAL VIDEO" at bounding box center [195, 69] width 59 height 6
click at [248, 69] on p "HOTTEST UNDERGROUND MUSIC 901" at bounding box center [255, 69] width 59 height 6
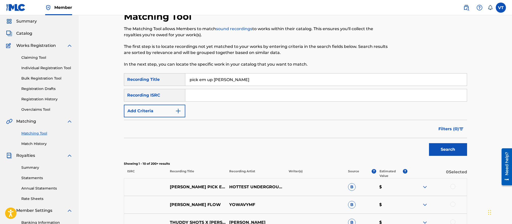
scroll to position [0, 0]
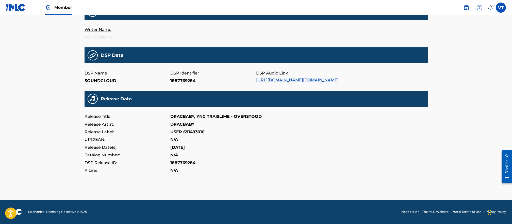
scroll to position [138, 0]
drag, startPoint x: 192, startPoint y: 147, endPoint x: 167, endPoint y: 146, distance: 25.1
click at [167, 146] on div "Release Date(s): [DATE]" at bounding box center [255, 148] width 343 height 8
copy div "[DATE]"
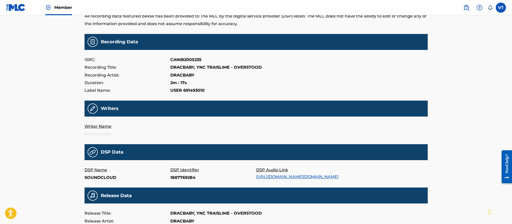
scroll to position [0, 0]
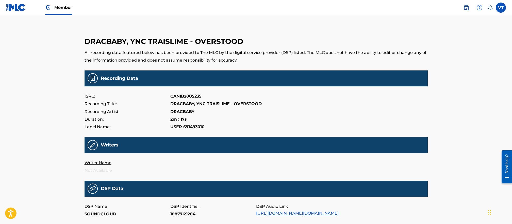
click at [64, 8] on span "Member" at bounding box center [63, 8] width 18 height 6
